Goal: Task Accomplishment & Management: Use online tool/utility

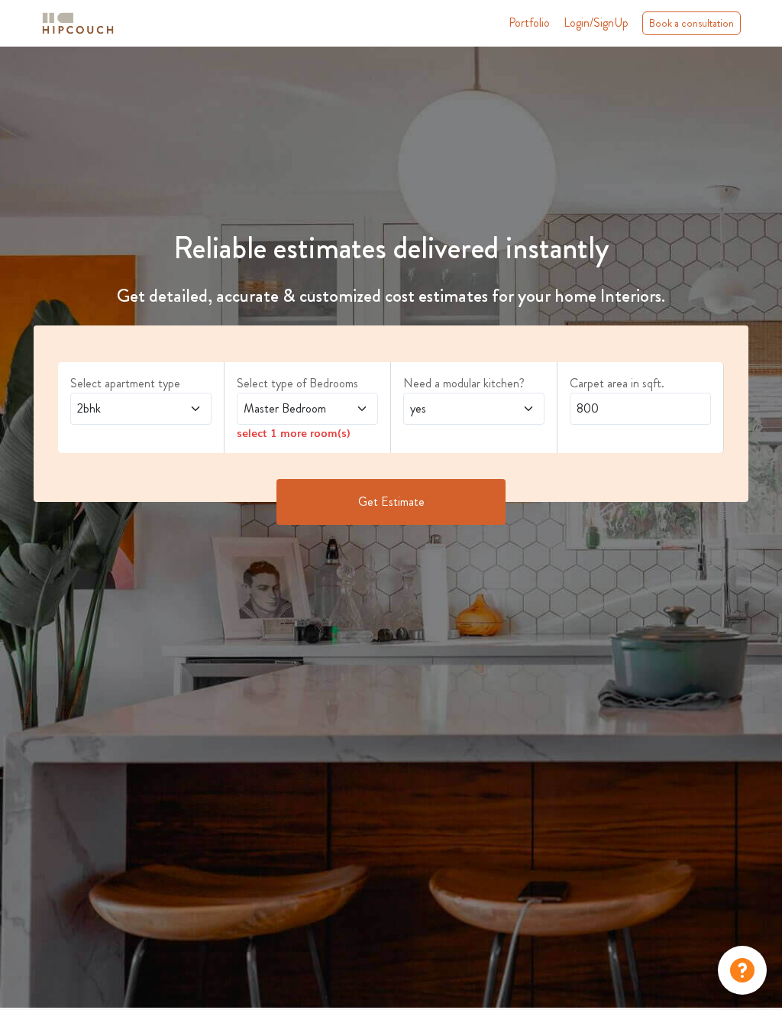
click at [594, 9] on div "Portfolio Login/SignUp Book a consultation" at bounding box center [390, 23] width 733 height 34
click at [586, 31] on span "Login/SignUp" at bounding box center [596, 23] width 65 height 18
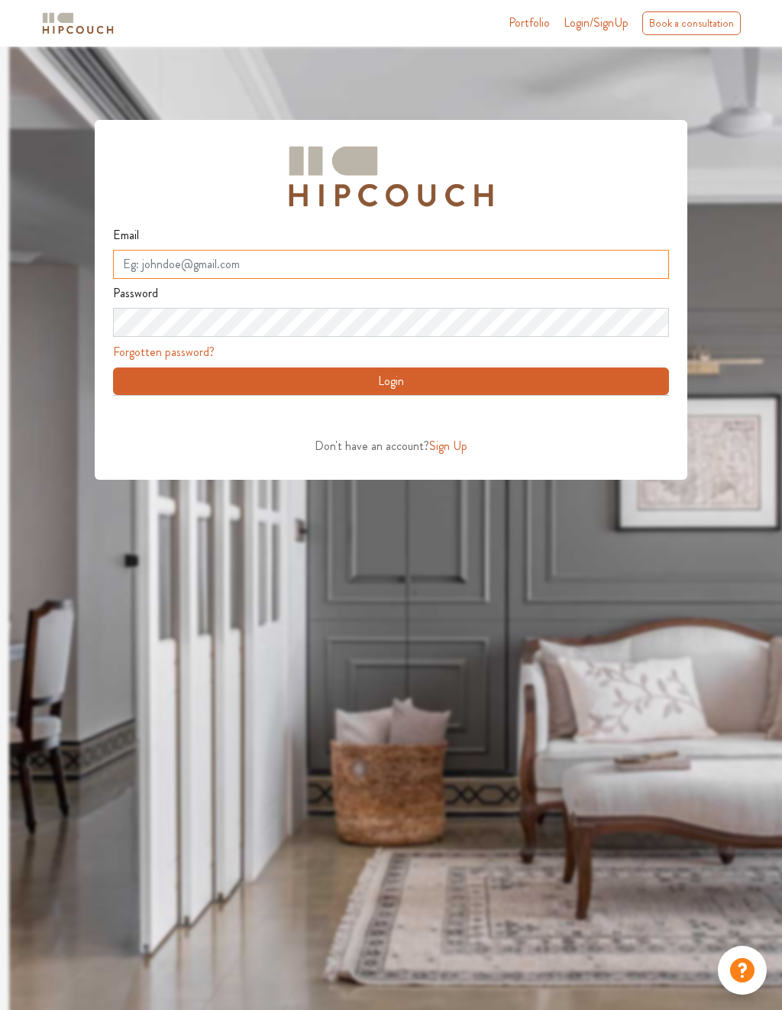
click at [183, 273] on input "Email" at bounding box center [391, 264] width 556 height 29
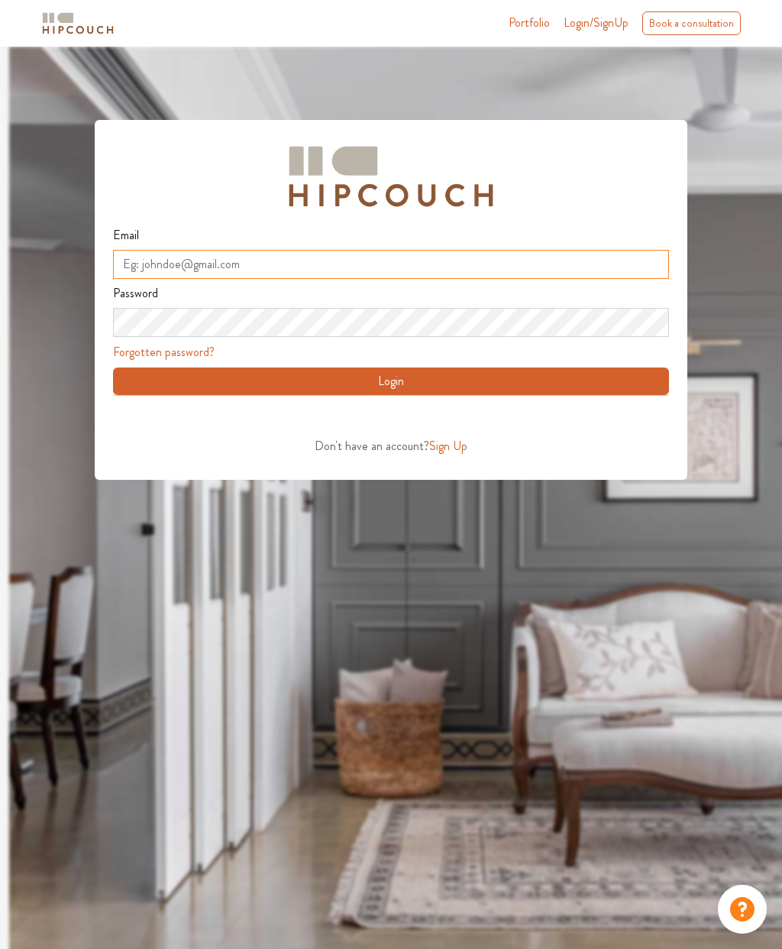
type input "vageka4404@forexru.com"
click at [238, 373] on button "Login" at bounding box center [391, 380] width 556 height 27
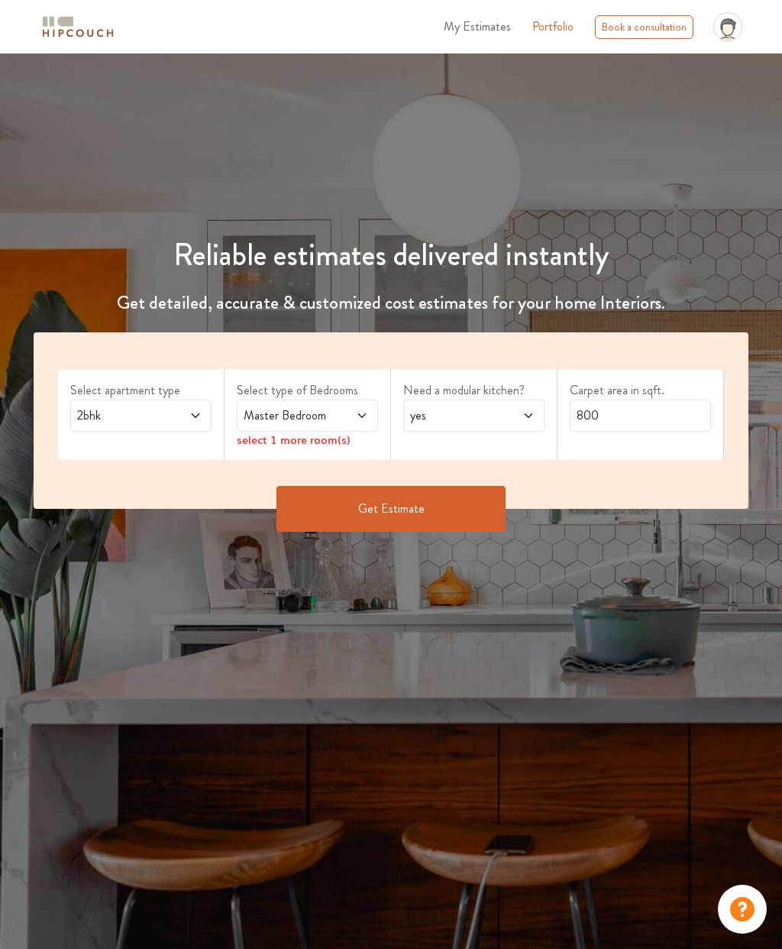
click at [726, 31] on icon at bounding box center [728, 29] width 11 height 11
click at [113, 73] on div "Reliable estimates delivered instantly Get detailed, accurate & customized cost…" at bounding box center [391, 503] width 782 height 900
click at [487, 31] on span "My Estimates" at bounding box center [477, 27] width 67 height 18
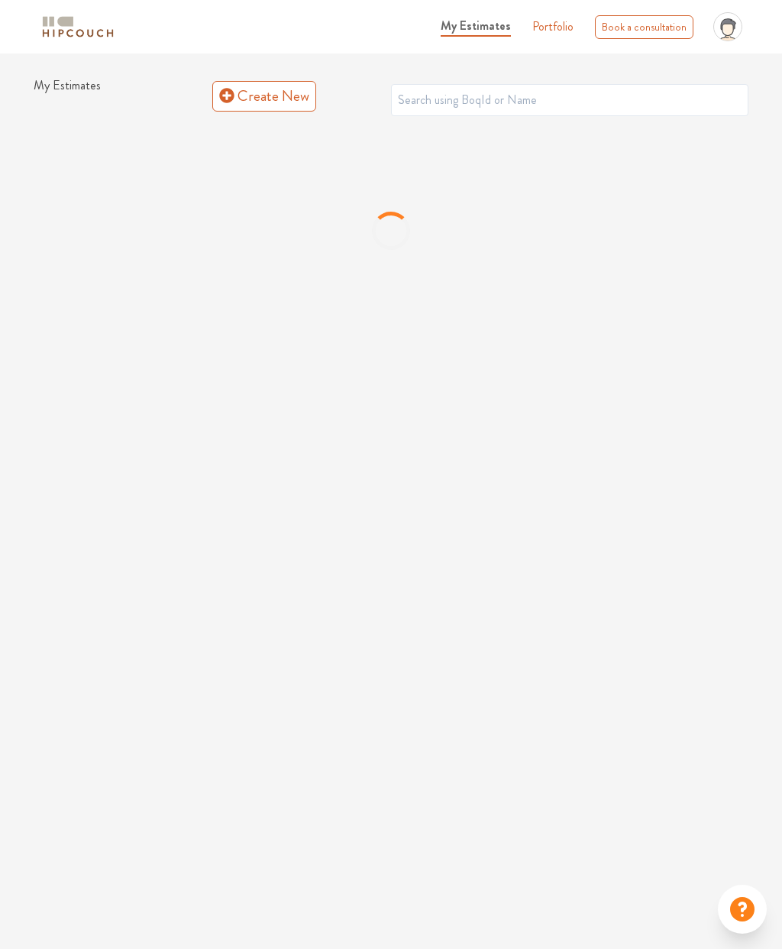
click at [729, 41] on div "profile pic" at bounding box center [727, 26] width 41 height 41
click at [647, 86] on link "Logout" at bounding box center [687, 89] width 121 height 22
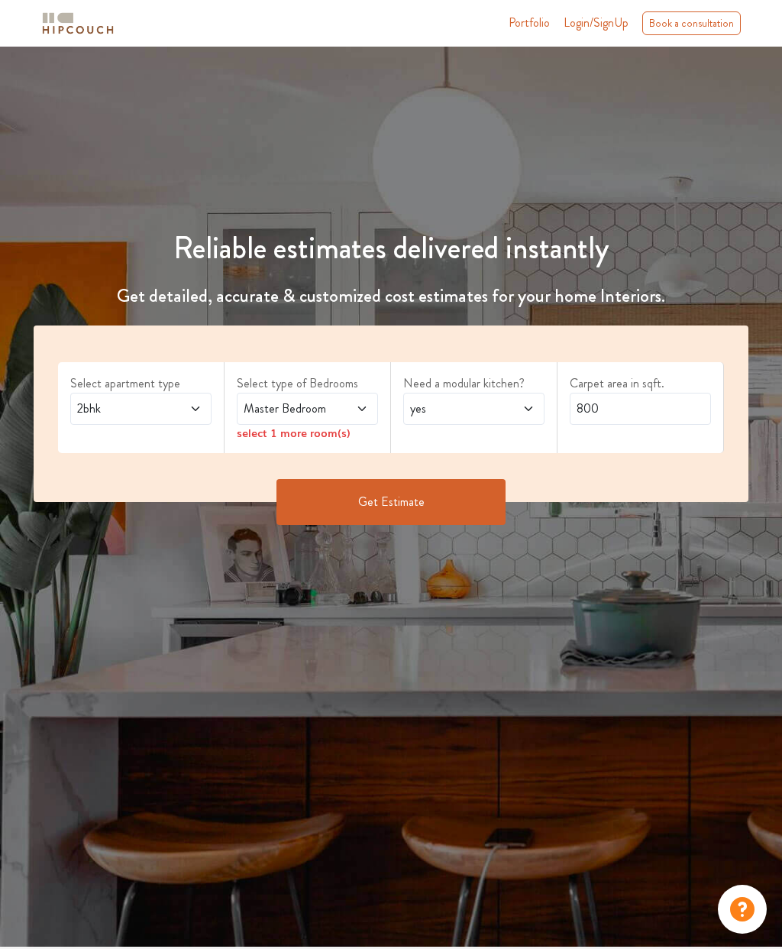
click at [594, 26] on span "Login/SignUp" at bounding box center [596, 23] width 65 height 18
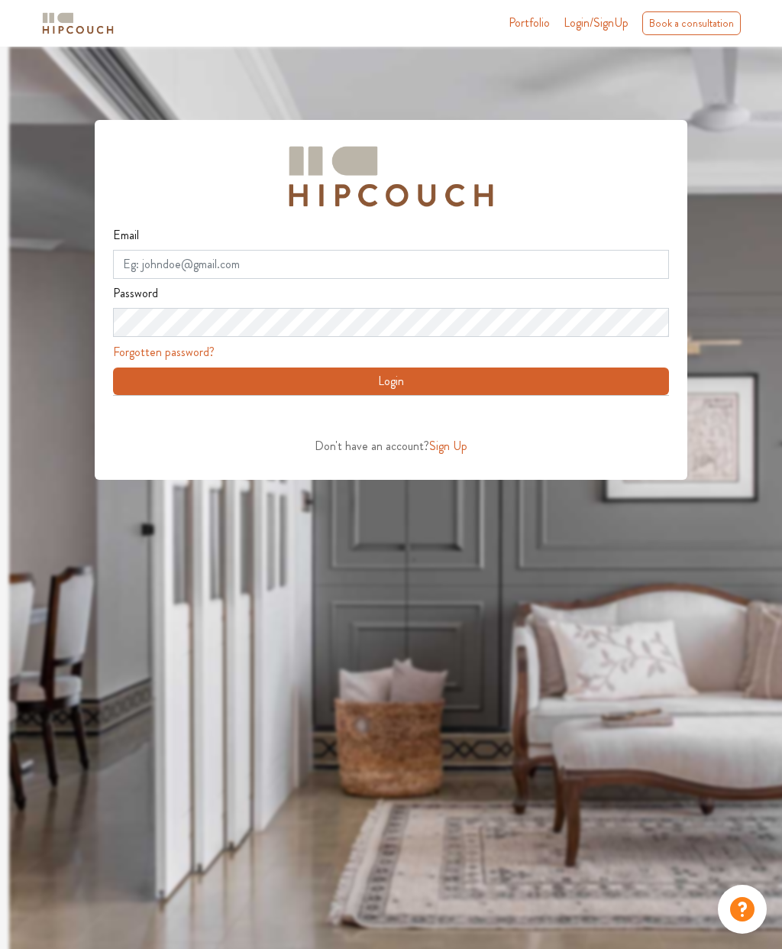
click at [174, 267] on input "Email" at bounding box center [391, 264] width 556 height 29
type input "vageka4404@forexru.com"
click at [220, 373] on button "Login" at bounding box center [391, 380] width 556 height 27
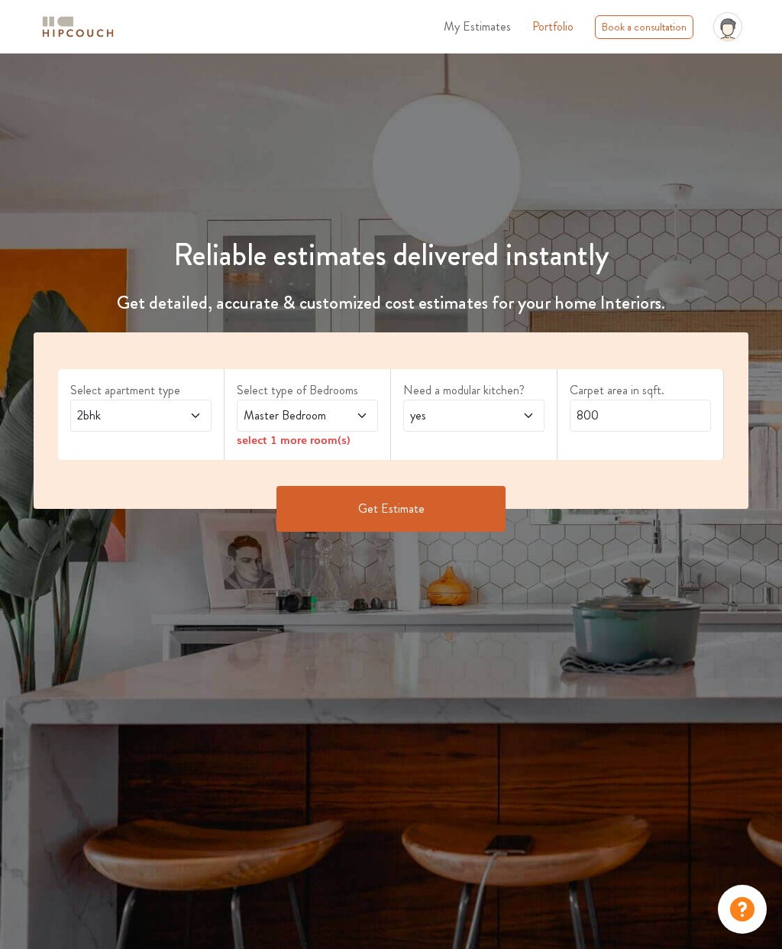
click at [136, 414] on span "2bhk" at bounding box center [121, 415] width 95 height 18
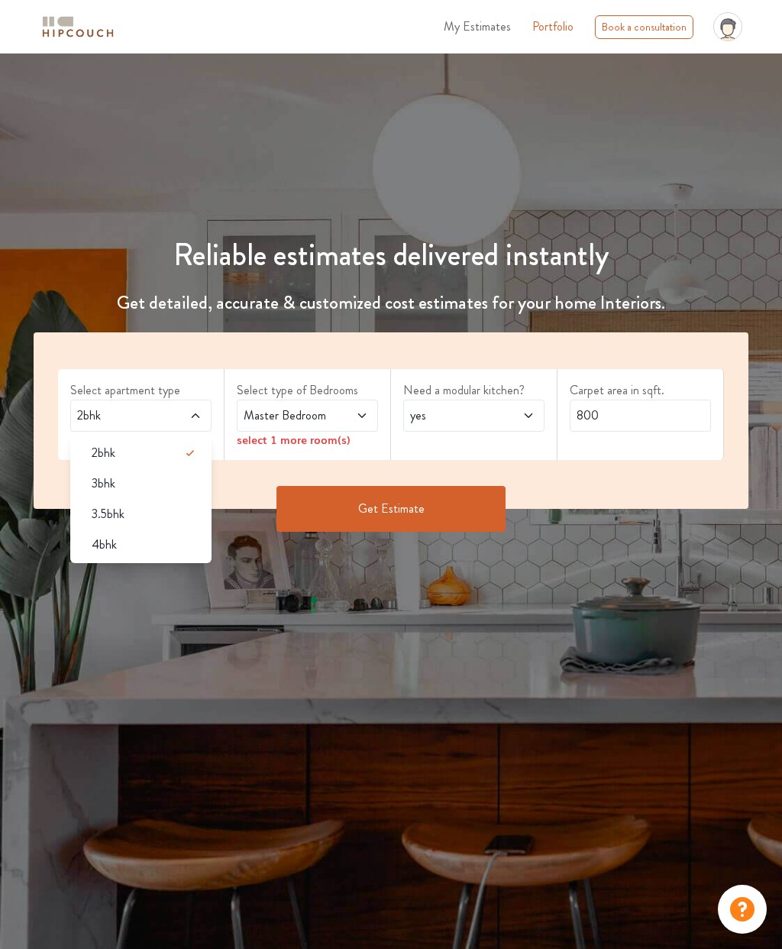
click at [102, 449] on span "2bhk" at bounding box center [104, 453] width 24 height 18
click at [271, 417] on span "Master Bedroom" at bounding box center [288, 415] width 95 height 18
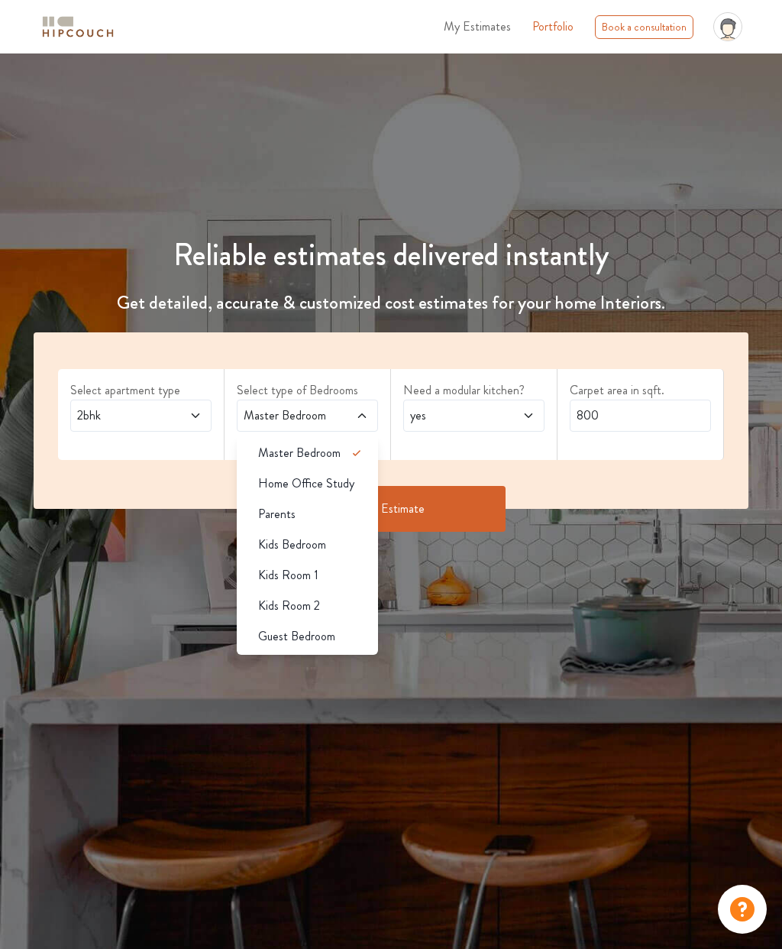
click at [121, 406] on span "2bhk" at bounding box center [121, 415] width 95 height 18
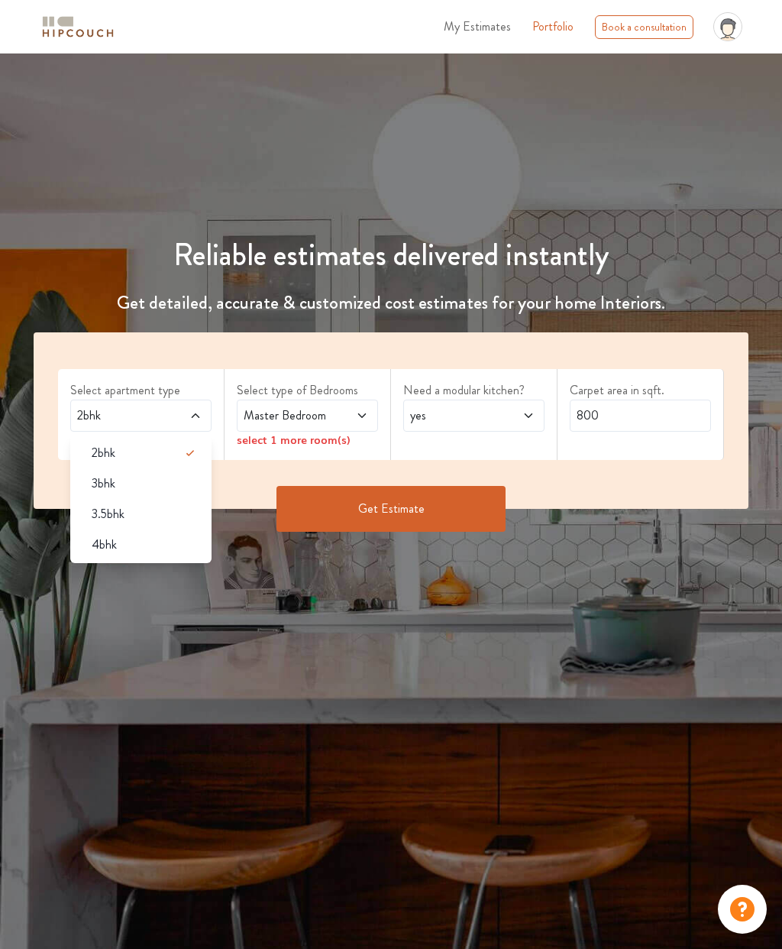
click at [106, 446] on span "2bhk" at bounding box center [104, 453] width 24 height 18
click at [44, 454] on div "Select apartment type 2bhk 2bhk 3bhk 3.5bhk 4bhk Select type of Bedrooms Master…" at bounding box center [391, 420] width 715 height 176
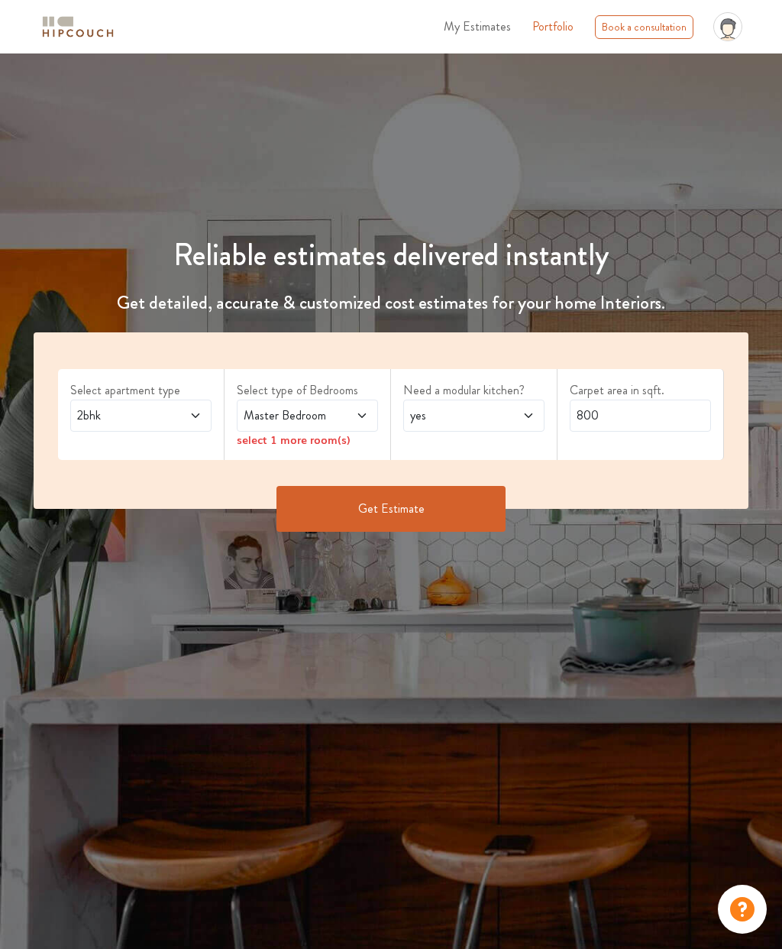
click at [264, 399] on div "Master Bedroom" at bounding box center [307, 415] width 141 height 32
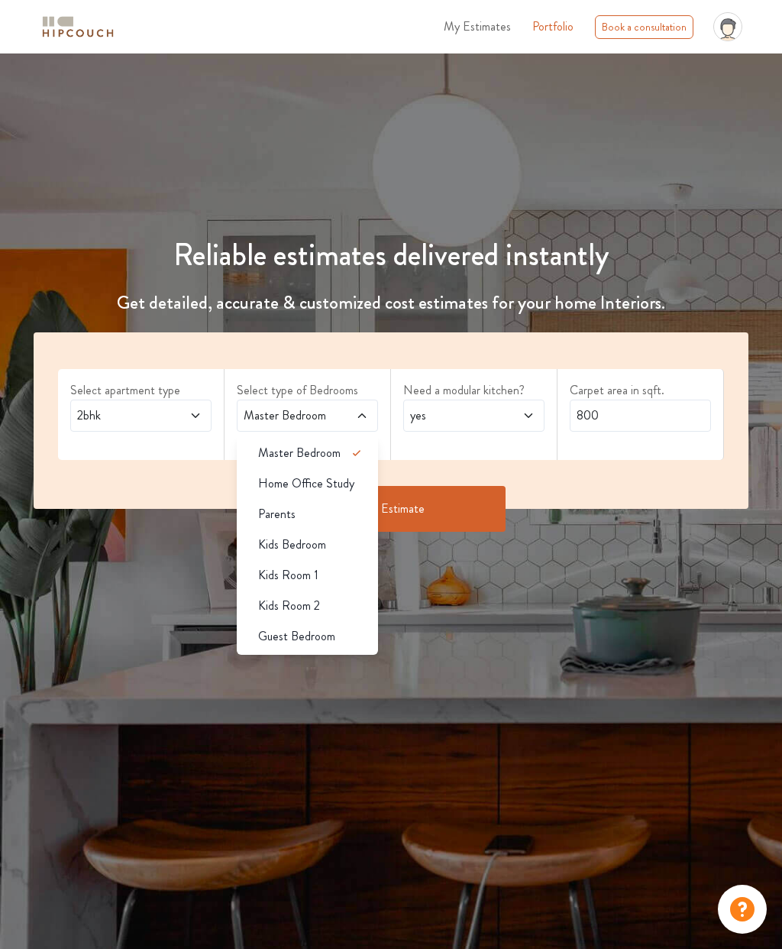
click at [277, 450] on span "Master Bedroom" at bounding box center [299, 453] width 82 height 18
click at [213, 475] on div "Select apartment type 2bhk Select type of Bedrooms Master Bedroom Master Bedroo…" at bounding box center [391, 420] width 715 height 176
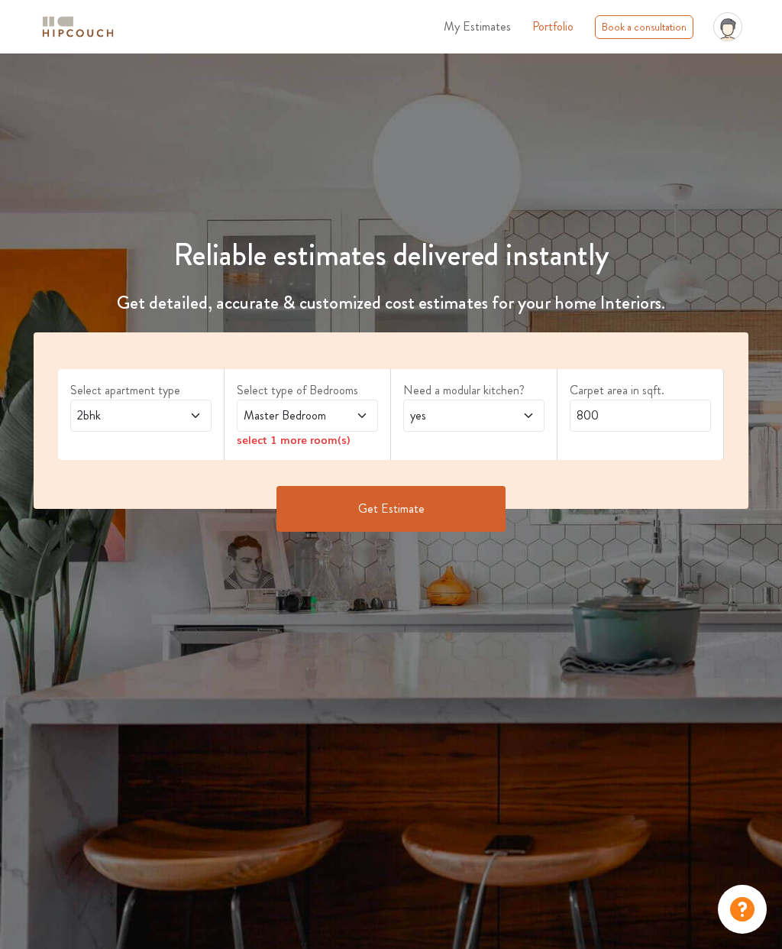
click at [276, 416] on span "Master Bedroom" at bounding box center [288, 415] width 95 height 18
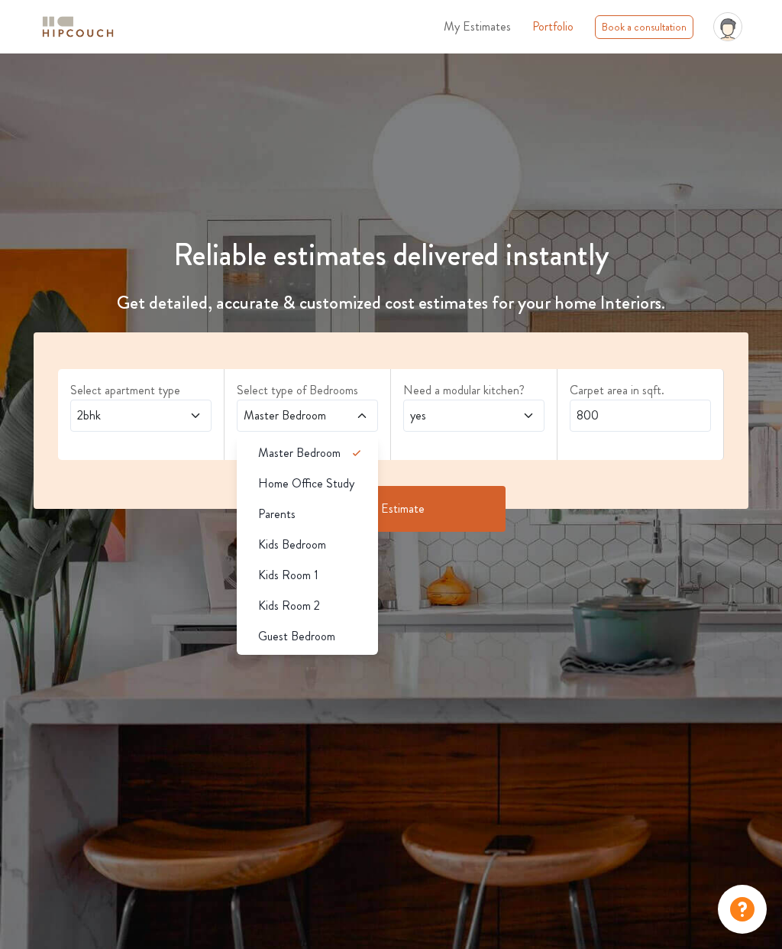
click at [284, 475] on span "Home Office Study" at bounding box center [306, 483] width 96 height 18
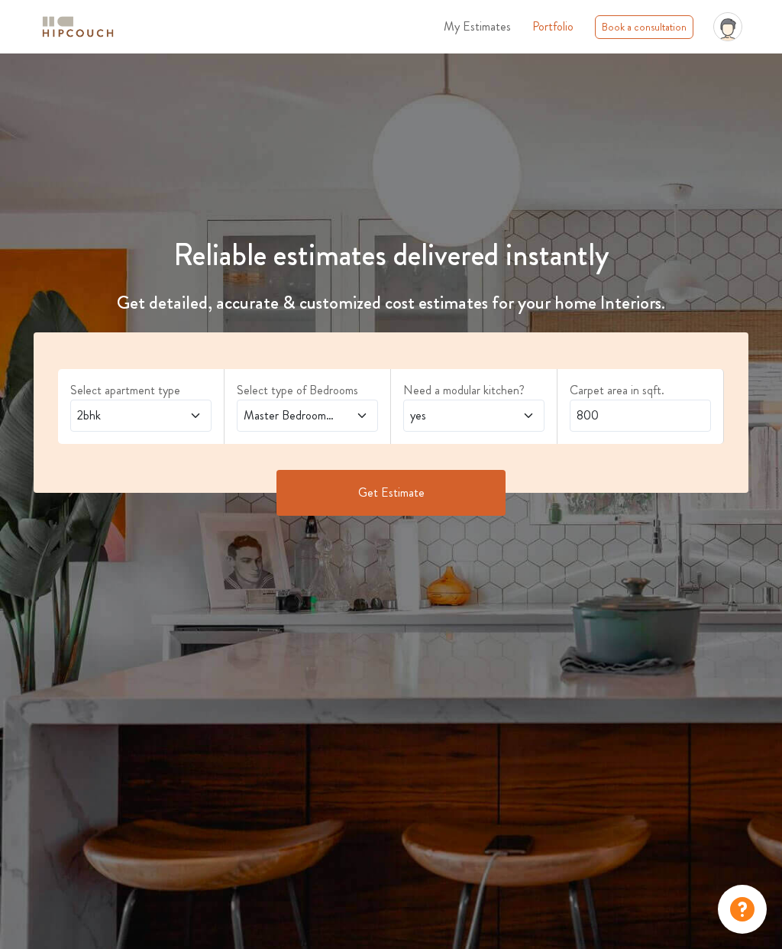
click at [405, 435] on div "Need a modular kitchen? yes" at bounding box center [474, 406] width 167 height 75
click at [438, 410] on span "yes" at bounding box center [454, 415] width 95 height 18
click at [433, 487] on span "no" at bounding box center [431, 483] width 12 height 18
click at [622, 412] on input "800" at bounding box center [640, 415] width 141 height 32
type input "8"
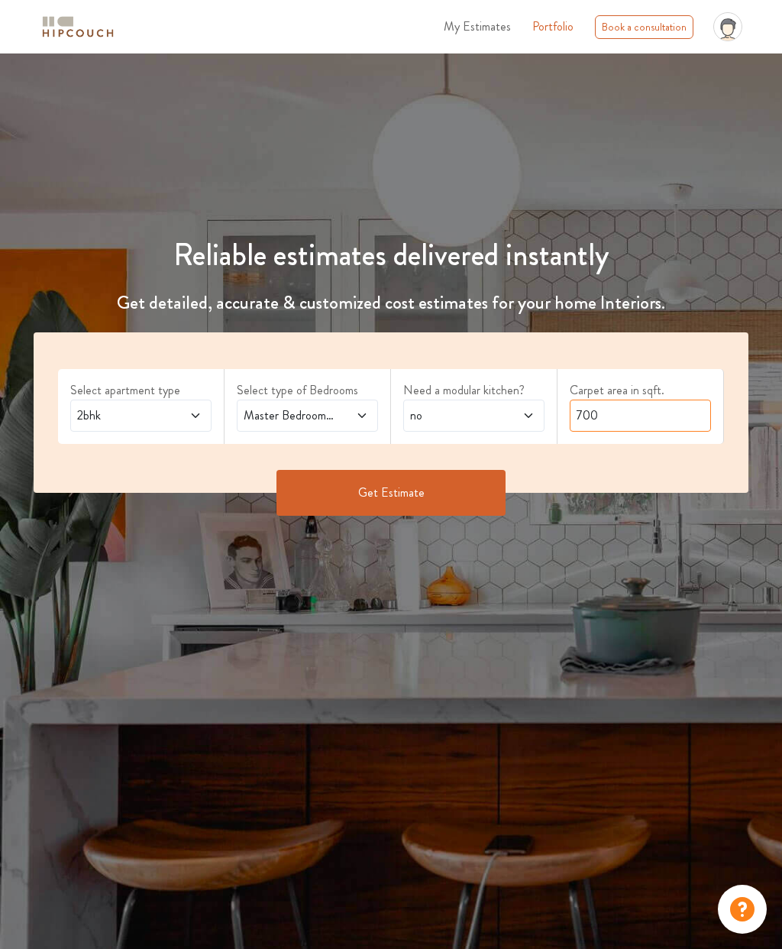
type input "700"
click at [341, 484] on button "Get Estimate" at bounding box center [390, 493] width 229 height 46
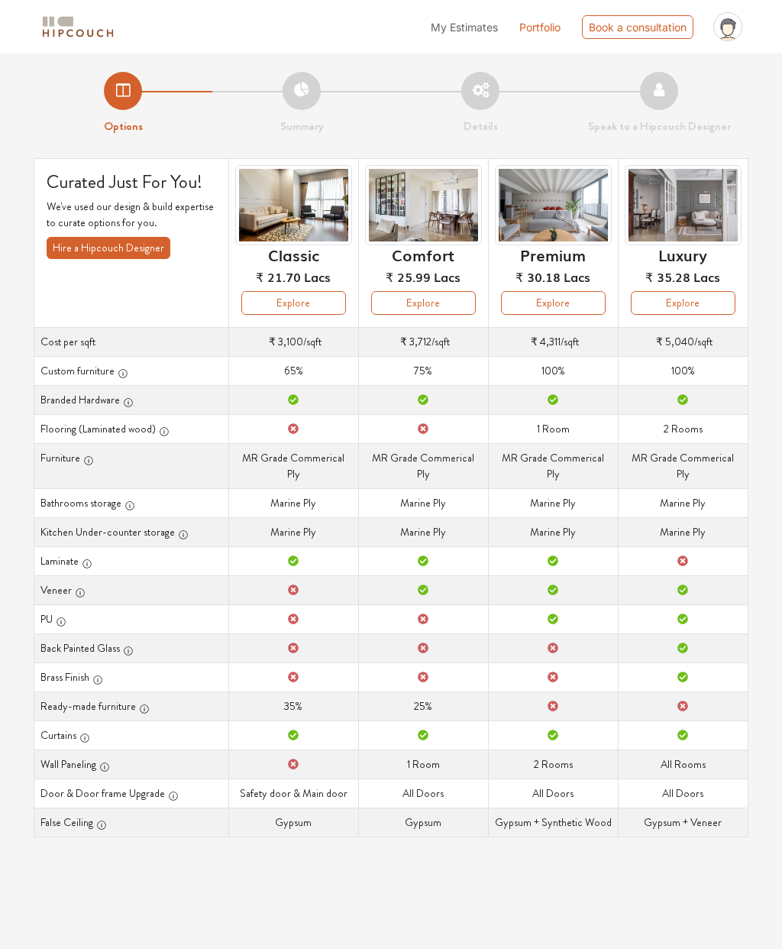
click at [281, 299] on button "Explore" at bounding box center [293, 303] width 105 height 24
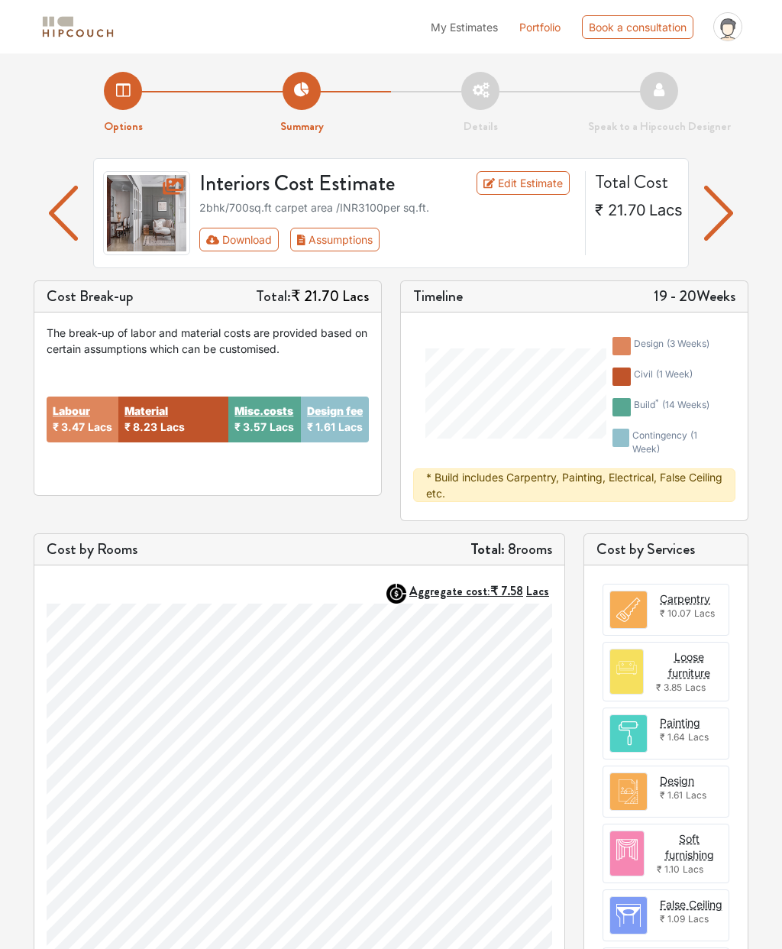
click at [684, 360] on li "design ( 3 weeks )" at bounding box center [664, 346] width 117 height 31
click at [709, 296] on h5 "19 - 20 Weeks" at bounding box center [695, 296] width 82 height 18
click at [707, 230] on img "button" at bounding box center [719, 213] width 30 height 55
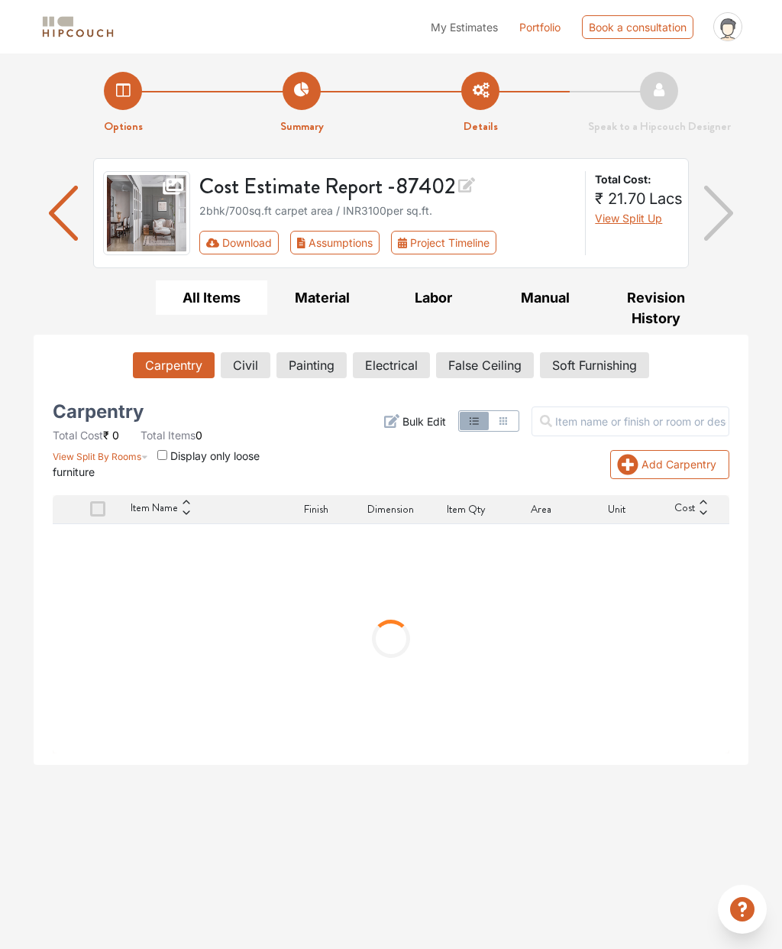
click at [62, 222] on img "button" at bounding box center [64, 213] width 30 height 55
